Goal: Task Accomplishment & Management: Use online tool/utility

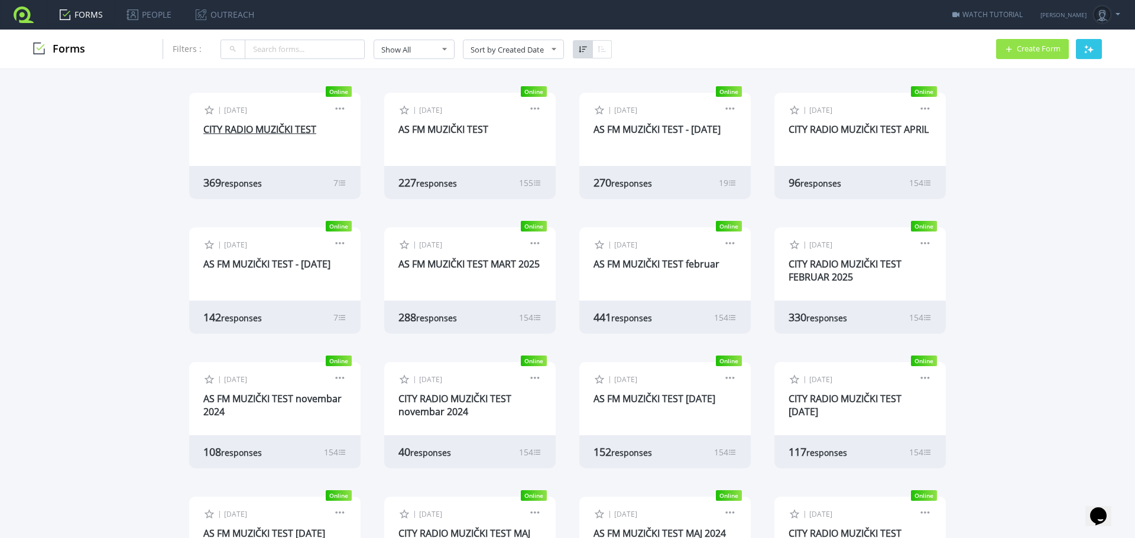
click at [252, 125] on link "CITY RADIO MUZIČKI TEST" at bounding box center [259, 129] width 113 height 13
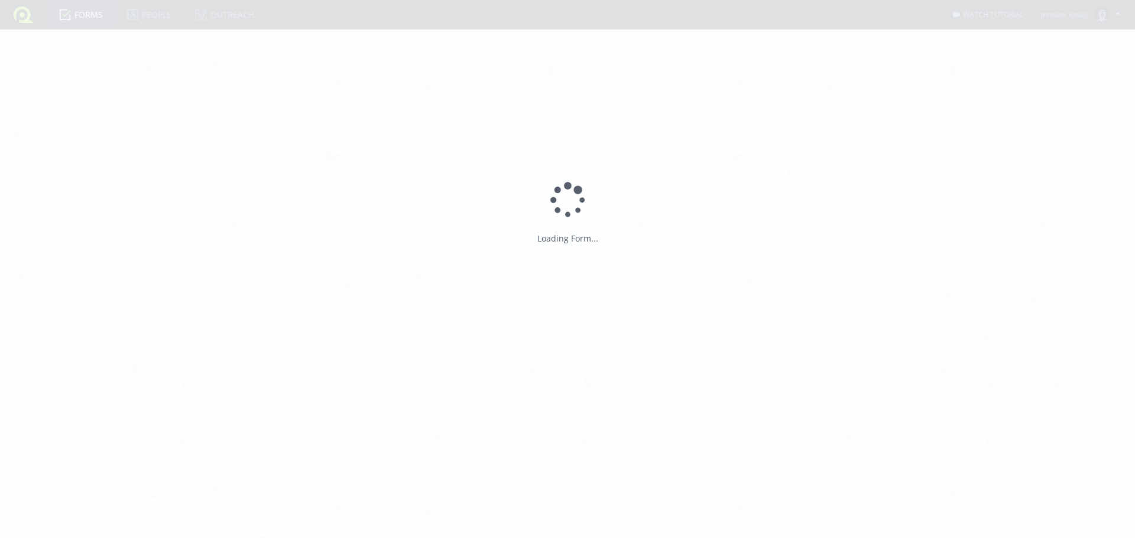
type input "CITY RADIO MUZIČKI TEST"
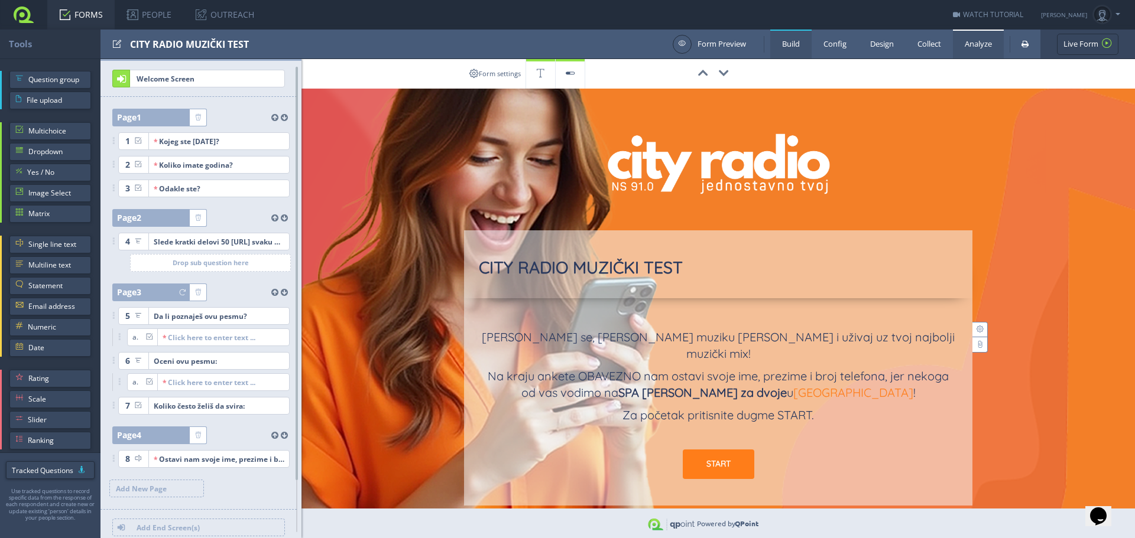
click at [983, 40] on link "Analyze" at bounding box center [978, 44] width 51 height 29
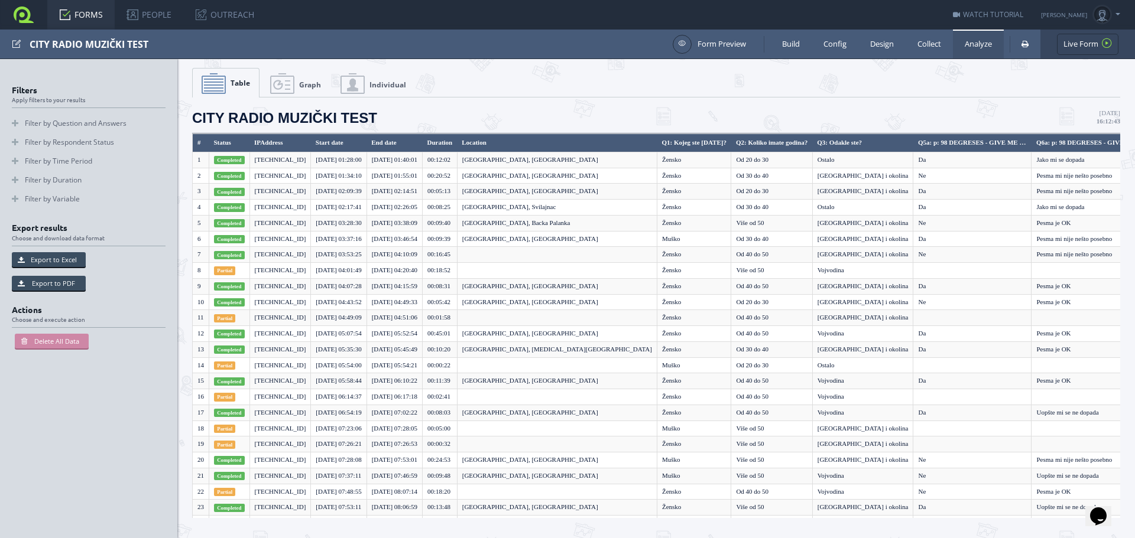
click at [305, 87] on span "Graph" at bounding box center [310, 85] width 22 height 10
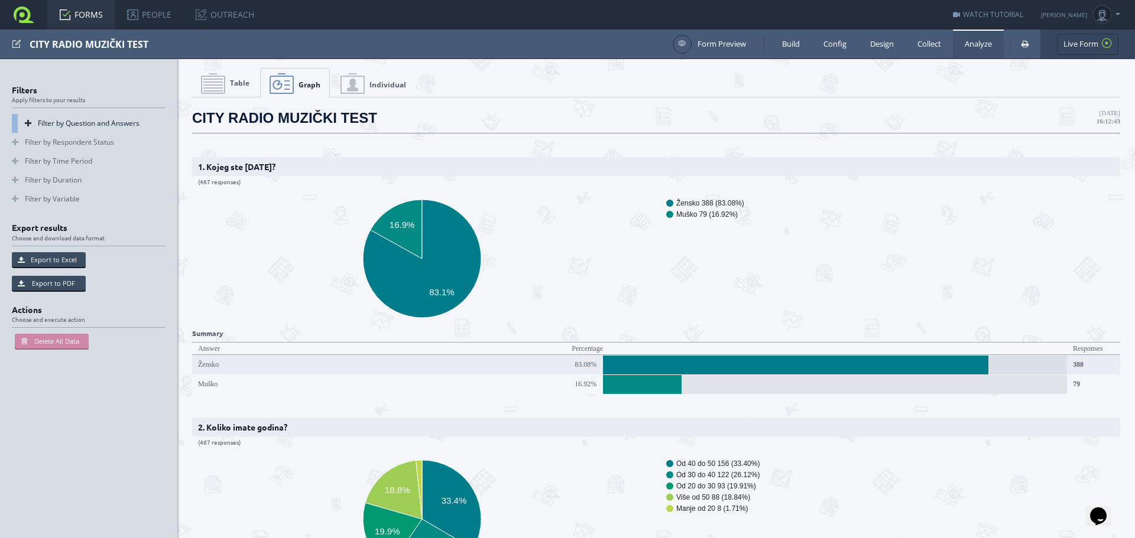
click at [24, 116] on link "Filter by Question and Answers" at bounding box center [89, 123] width 154 height 19
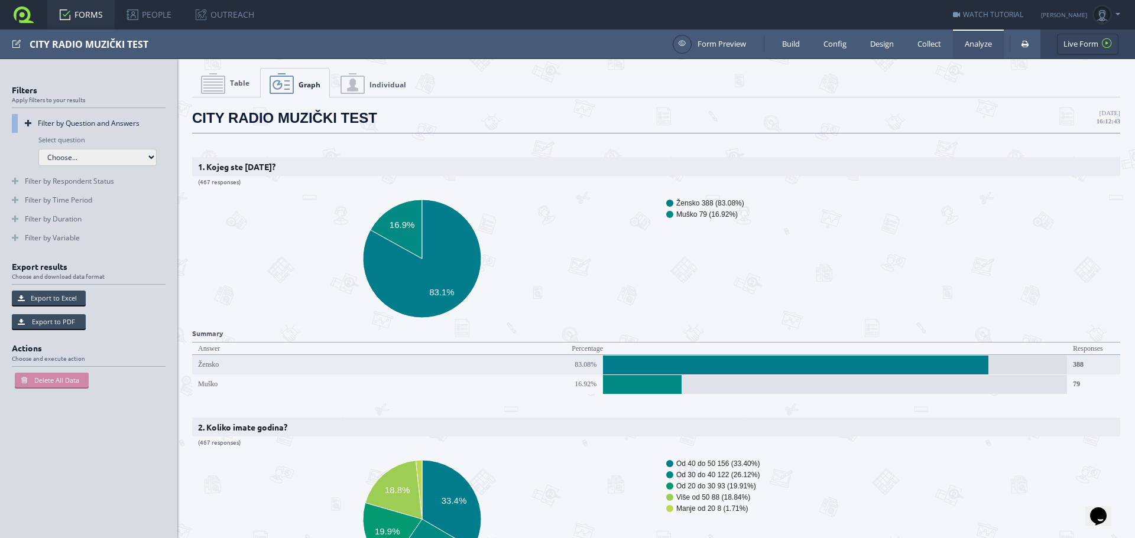
click at [93, 156] on select "Choose... Q1: Kojeg ste pola? Q2: Koliko imate godina? Q3: Odakle ste? Q5a: Q6a…" at bounding box center [97, 157] width 118 height 17
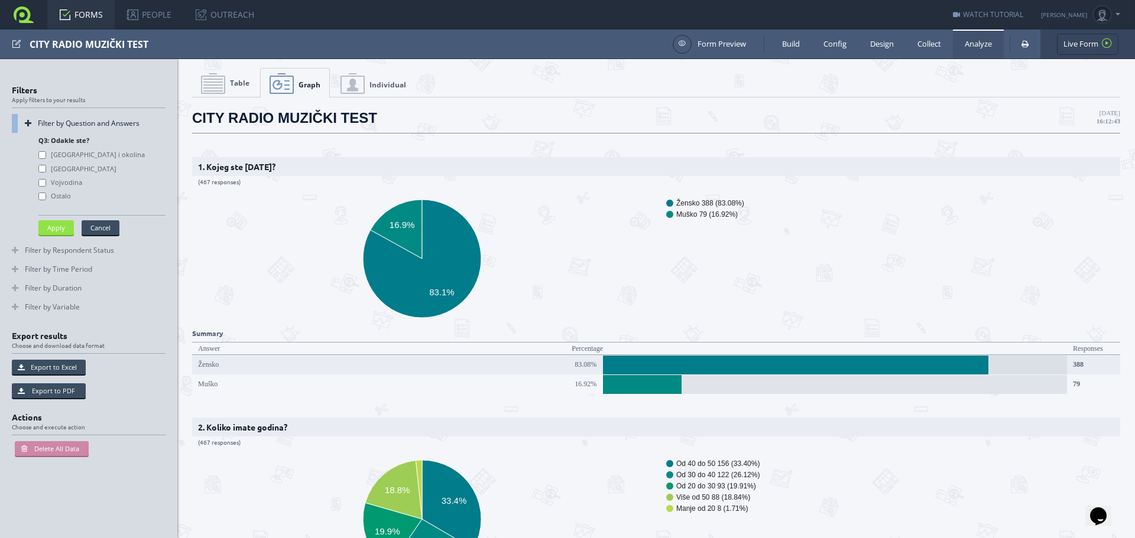
click at [76, 154] on label "Novi Sad i okolina" at bounding box center [91, 155] width 106 height 9
click at [46, 154] on value\= "Novi Sad i okolina" at bounding box center [42, 155] width 8 height 8
checkbox value\= "true"
click at [57, 228] on button "Apply" at bounding box center [55, 227] width 35 height 15
select select "-1"
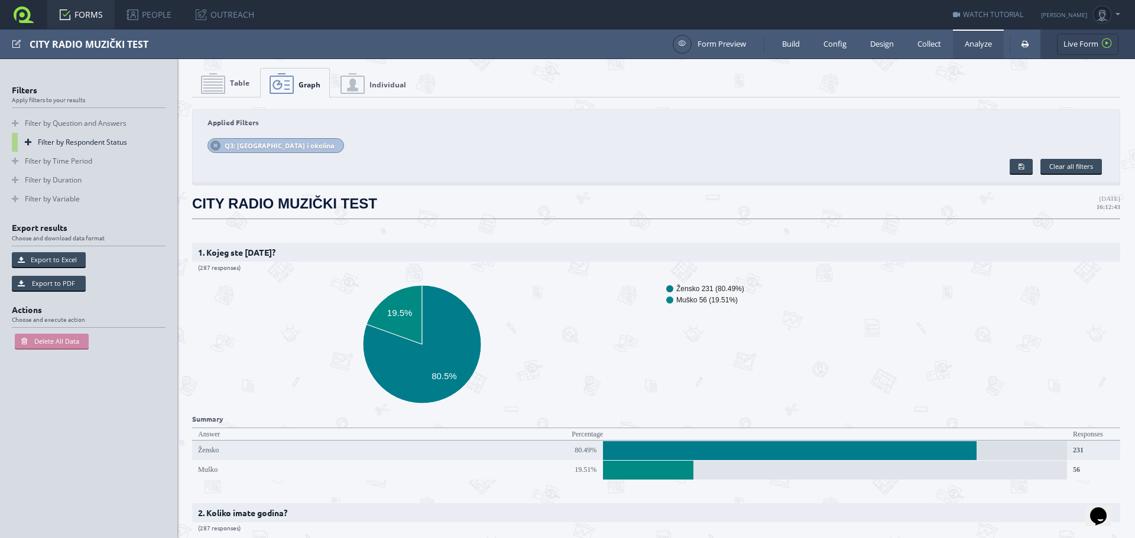
click at [52, 142] on link "Filter by Respondent Status" at bounding box center [89, 142] width 154 height 19
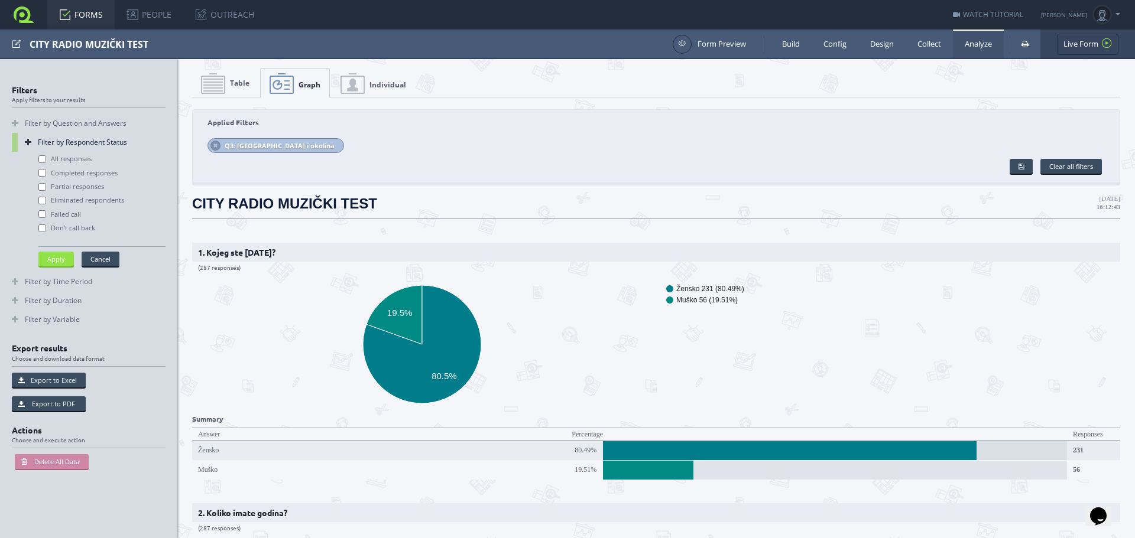
click at [69, 158] on label "All responses" at bounding box center [64, 159] width 53 height 9
click at [46, 158] on input "All responses" at bounding box center [42, 159] width 8 height 8
click at [53, 258] on button "Apply" at bounding box center [55, 259] width 35 height 15
checkbox input "false"
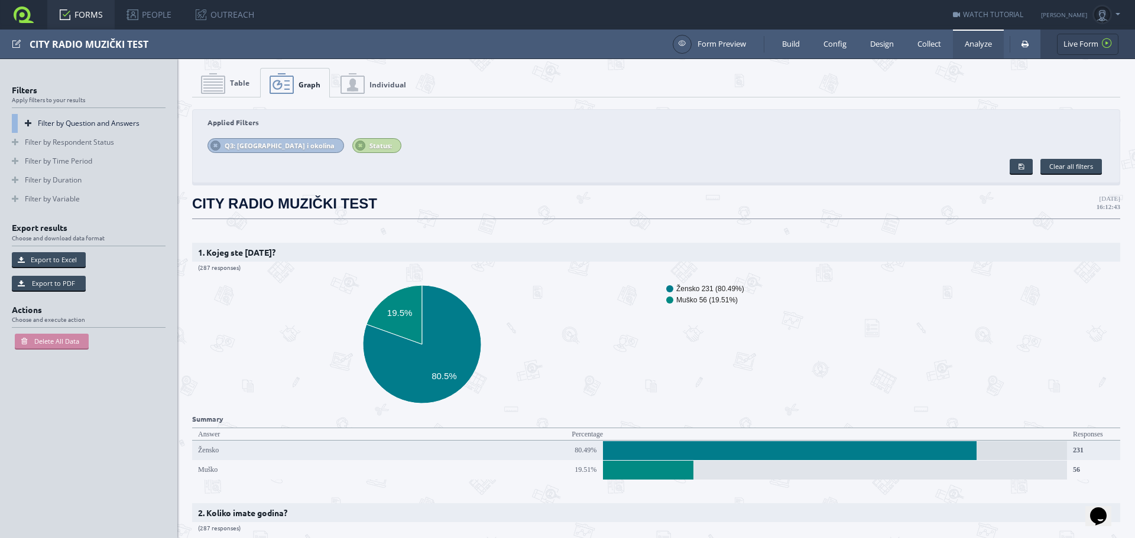
click at [43, 122] on link "Filter by Question and Answers" at bounding box center [89, 123] width 154 height 19
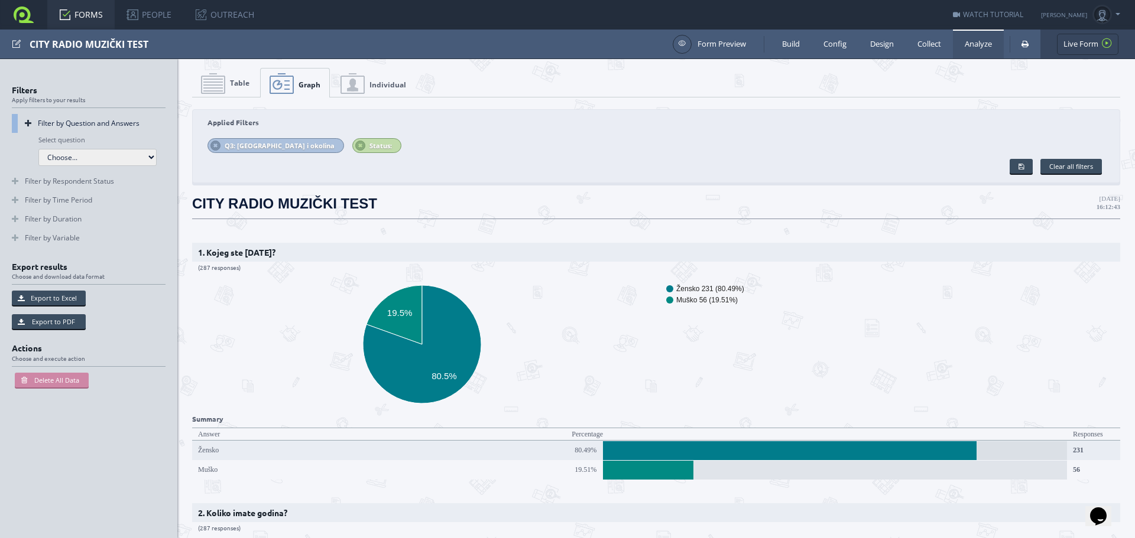
click at [57, 142] on label "Select question" at bounding box center [61, 140] width 47 height 8
click at [65, 159] on select "Choose... Q1: Kojeg ste pola? Q2: Koliko imate godina? Q3: Odakle ste? Q5a: Q6a…" at bounding box center [97, 157] width 118 height 17
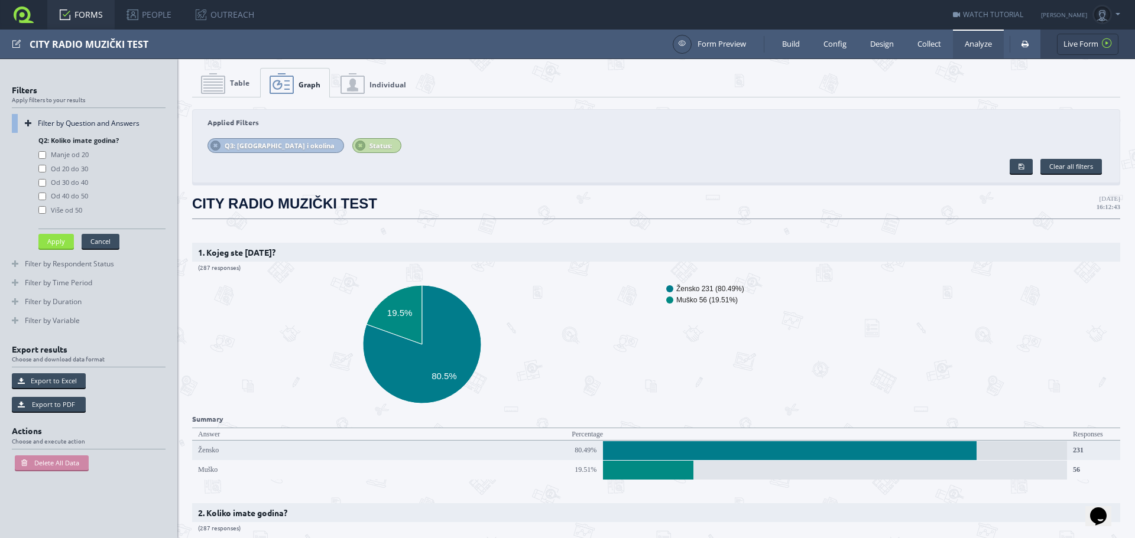
click at [76, 165] on label "Od 20 do 30" at bounding box center [63, 169] width 50 height 9
click at [46, 165] on value\= "Od 20 do 30" at bounding box center [42, 169] width 8 height 8
checkbox value\= "true"
click at [80, 184] on label "Od 30 do 40" at bounding box center [63, 182] width 50 height 9
click at [46, 184] on value\= "Od 30 do 40" at bounding box center [42, 183] width 8 height 8
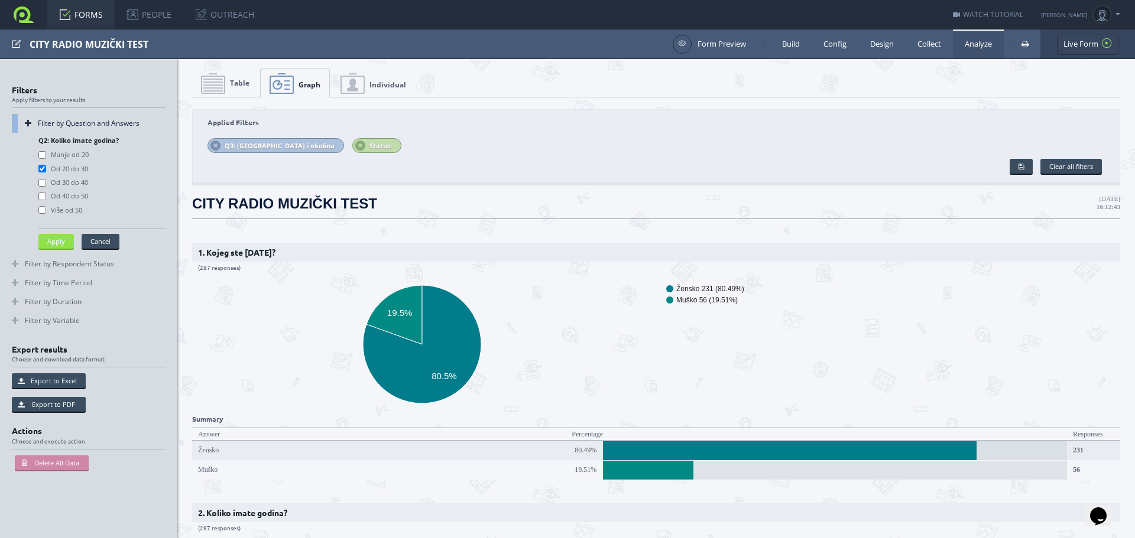
checkbox value\= "true"
click at [78, 193] on label "Od 40 do 50" at bounding box center [63, 196] width 50 height 9
click at [46, 193] on value\= "Od 40 do 50" at bounding box center [42, 197] width 8 height 8
checkbox value\= "true"
click at [56, 242] on button "Apply" at bounding box center [55, 241] width 35 height 15
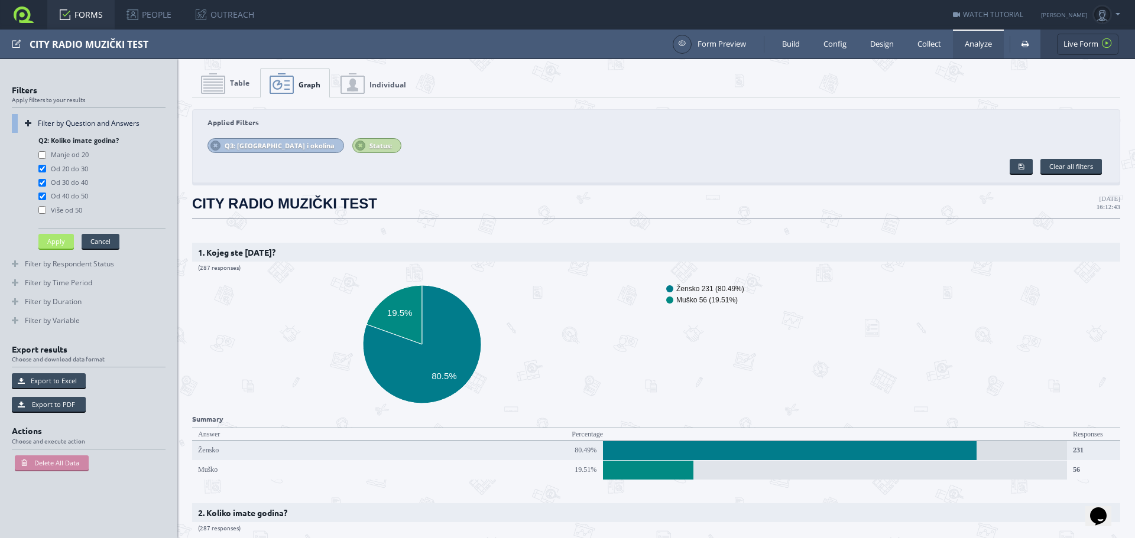
select select "-1"
